Goal: Task Accomplishment & Management: Manage account settings

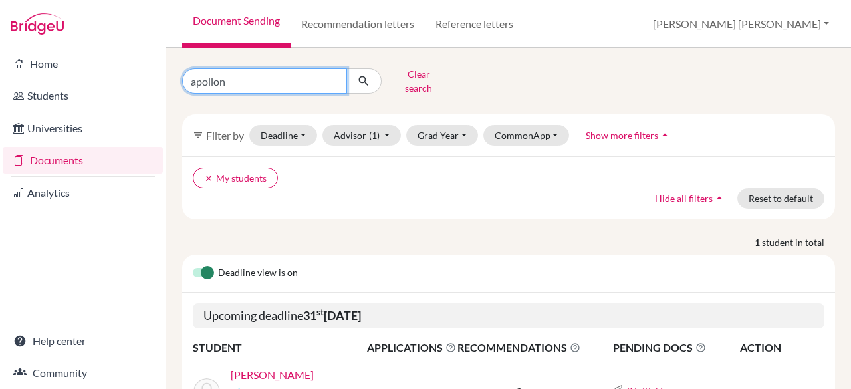
drag, startPoint x: 0, startPoint y: 0, endPoint x: 342, endPoint y: 78, distance: 350.4
click at [342, 78] on input "apollon" at bounding box center [264, 80] width 165 height 25
click at [328, 78] on input "apollon" at bounding box center [264, 80] width 165 height 25
click at [332, 78] on input "apollon" at bounding box center [264, 80] width 165 height 25
type input "saliba"
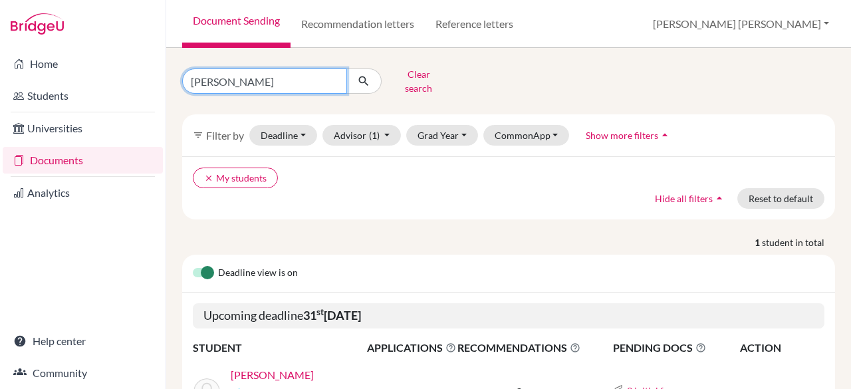
click button "submit" at bounding box center [363, 80] width 35 height 25
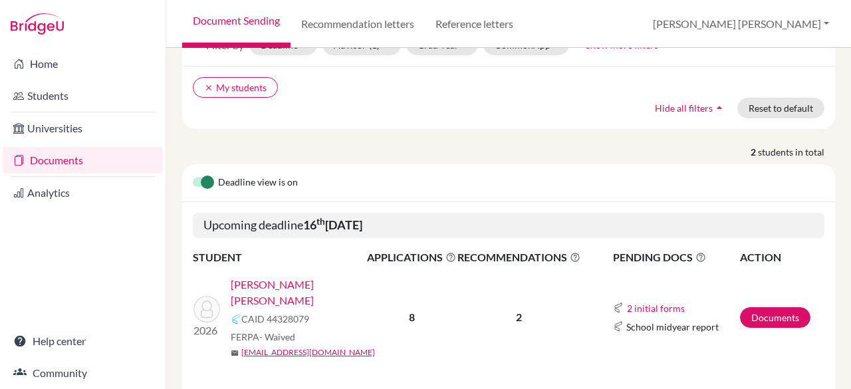
scroll to position [245, 0]
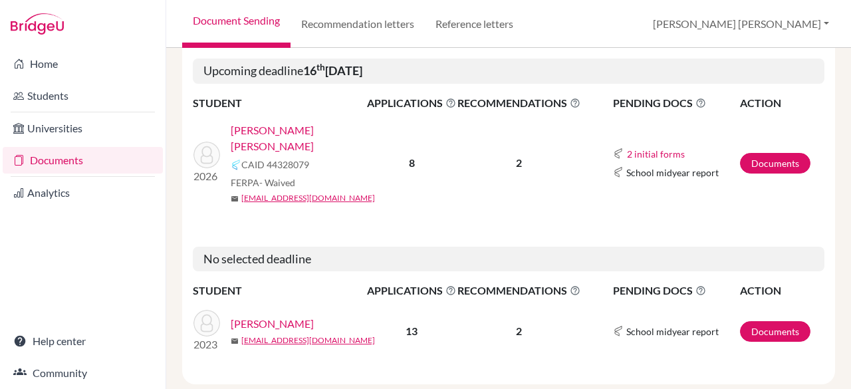
click at [314, 316] on link "[PERSON_NAME]" at bounding box center [272, 324] width 83 height 16
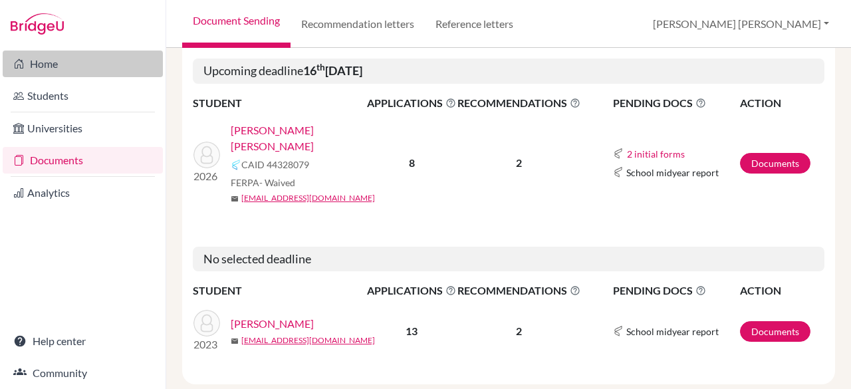
click at [35, 70] on link "Home" at bounding box center [83, 64] width 160 height 27
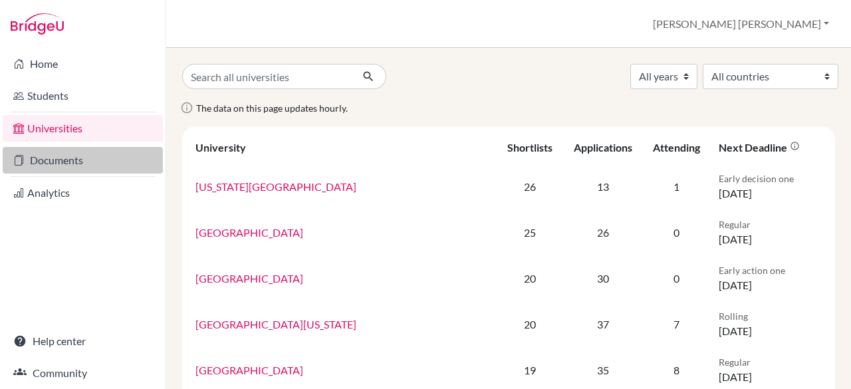
click at [72, 159] on link "Documents" at bounding box center [83, 160] width 160 height 27
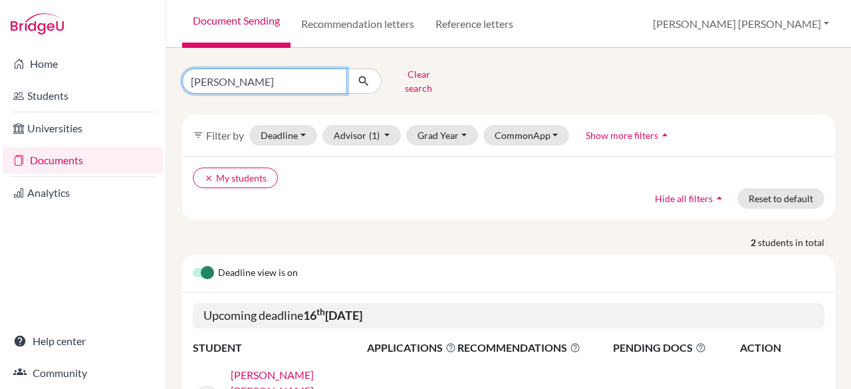
click at [336, 75] on input "saliba" at bounding box center [264, 80] width 165 height 25
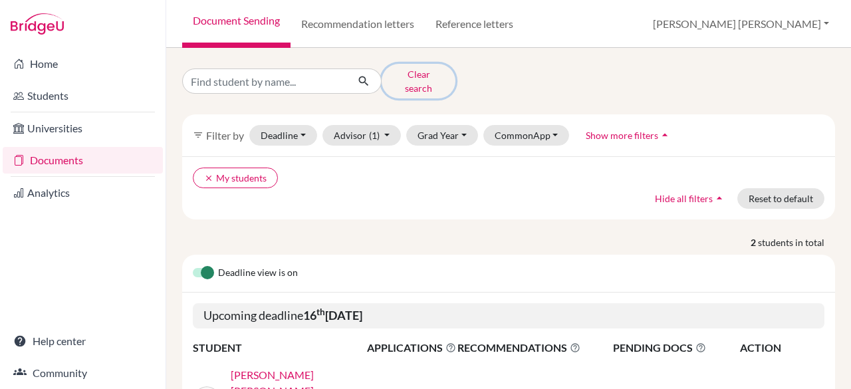
click at [427, 78] on button "Clear search" at bounding box center [418, 81] width 74 height 35
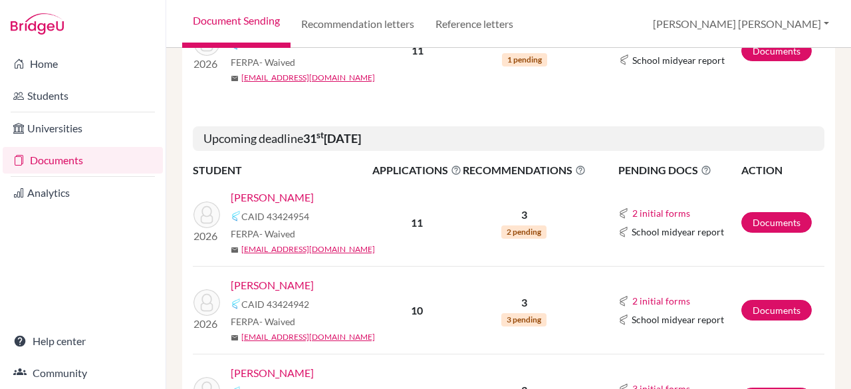
scroll to position [449, 0]
